Goal: Task Accomplishment & Management: Manage account settings

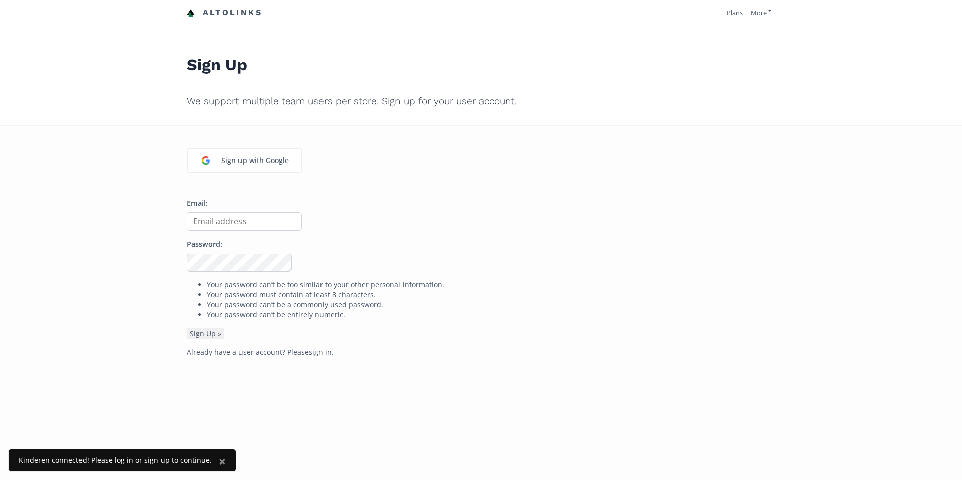
drag, startPoint x: 327, startPoint y: 354, endPoint x: 315, endPoint y: 357, distance: 12.1
click at [327, 354] on p "Already have a user account? Please sign in ." at bounding box center [481, 352] width 589 height 10
click at [315, 357] on p "Already have a user account? Please sign in ." at bounding box center [481, 352] width 589 height 10
click at [317, 355] on link "sign in" at bounding box center [320, 352] width 23 height 10
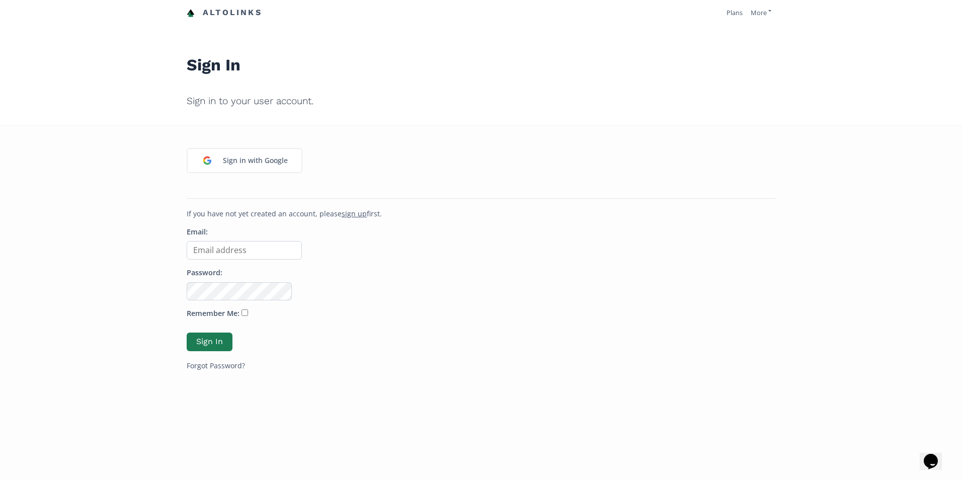
click at [223, 249] on input "Email:" at bounding box center [244, 250] width 115 height 19
type input "[EMAIL_ADDRESS][DOMAIN_NAME]"
click at [187, 333] on button "Sign In" at bounding box center [210, 342] width 46 height 19
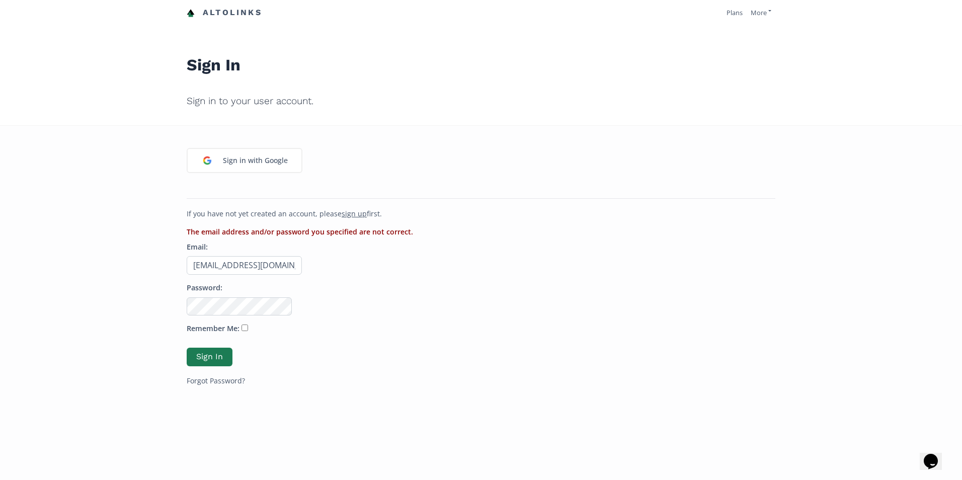
click at [187, 348] on button "Sign In" at bounding box center [210, 357] width 46 height 19
click at [272, 260] on input "kinderenclothingco@gmai.com" at bounding box center [244, 265] width 115 height 19
drag, startPoint x: 369, startPoint y: 259, endPoint x: 354, endPoint y: 259, distance: 15.1
click at [370, 259] on p "Email: kinderenclothingco@gmai.com" at bounding box center [481, 258] width 589 height 33
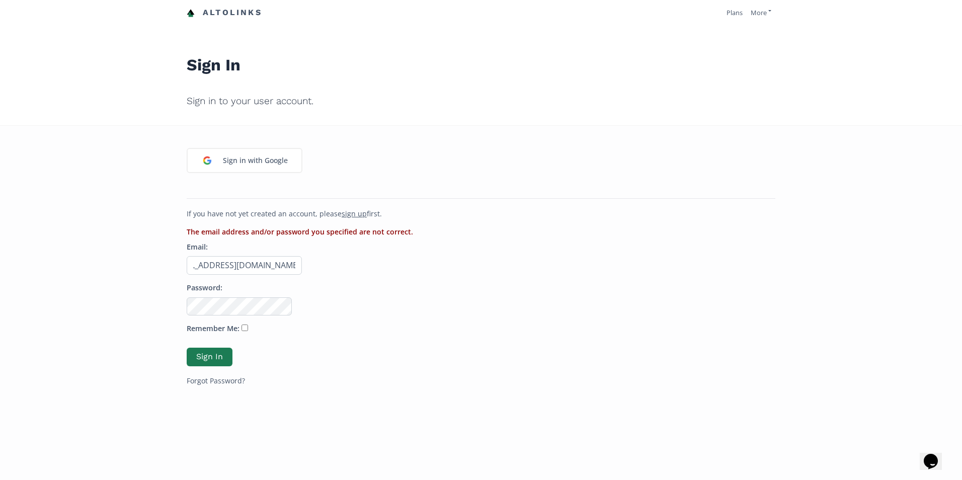
drag, startPoint x: 281, startPoint y: 267, endPoint x: 346, endPoint y: 264, distance: 64.5
click at [346, 264] on p "Email: kinderenclothingco@gmai.com" at bounding box center [481, 258] width 589 height 33
click at [262, 265] on input "[EMAIL_ADDRESS][DOMAIN_NAME]" at bounding box center [244, 265] width 115 height 19
type input "kinderenclothingco@gmail.com"
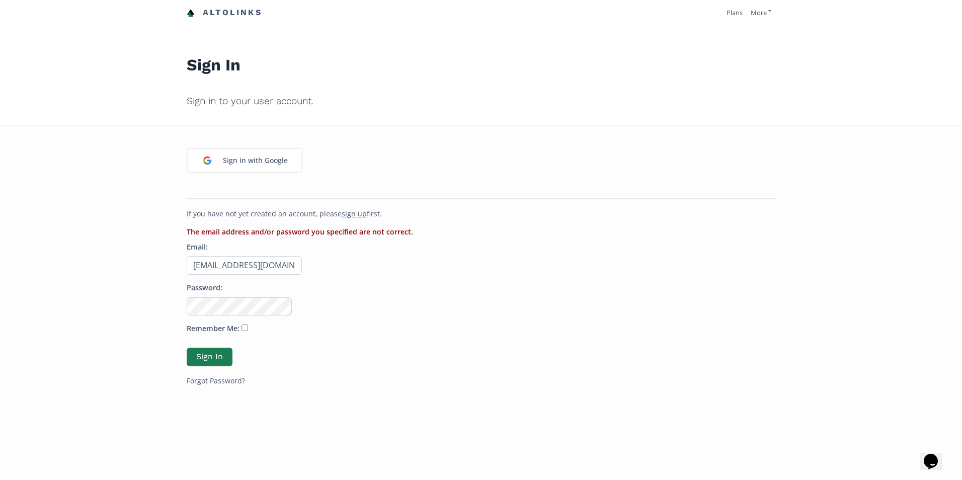
click at [187, 348] on button "Sign In" at bounding box center [210, 357] width 46 height 19
